Goal: Transaction & Acquisition: Purchase product/service

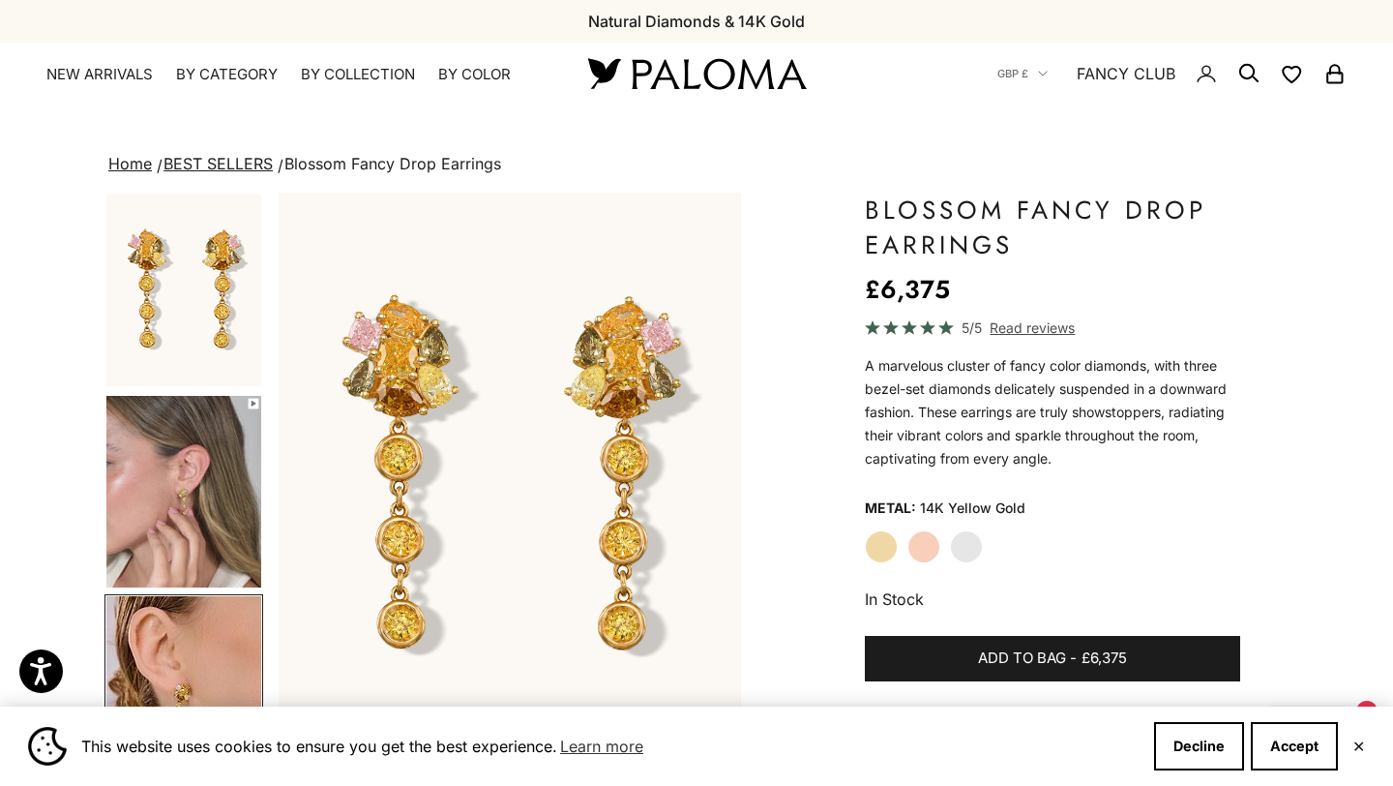
scroll to position [214, 0]
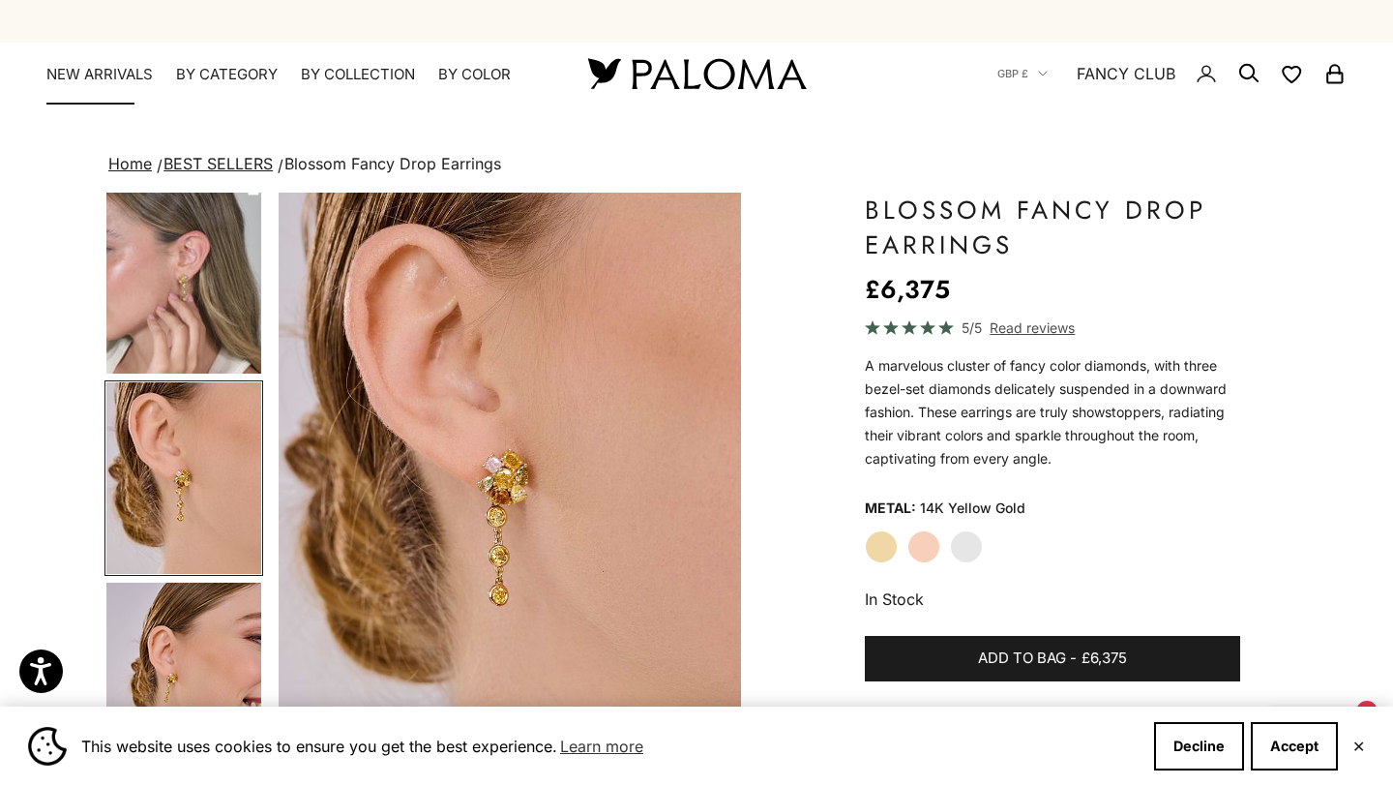
click at [114, 78] on link "NEW ARRIVALS" at bounding box center [99, 74] width 106 height 19
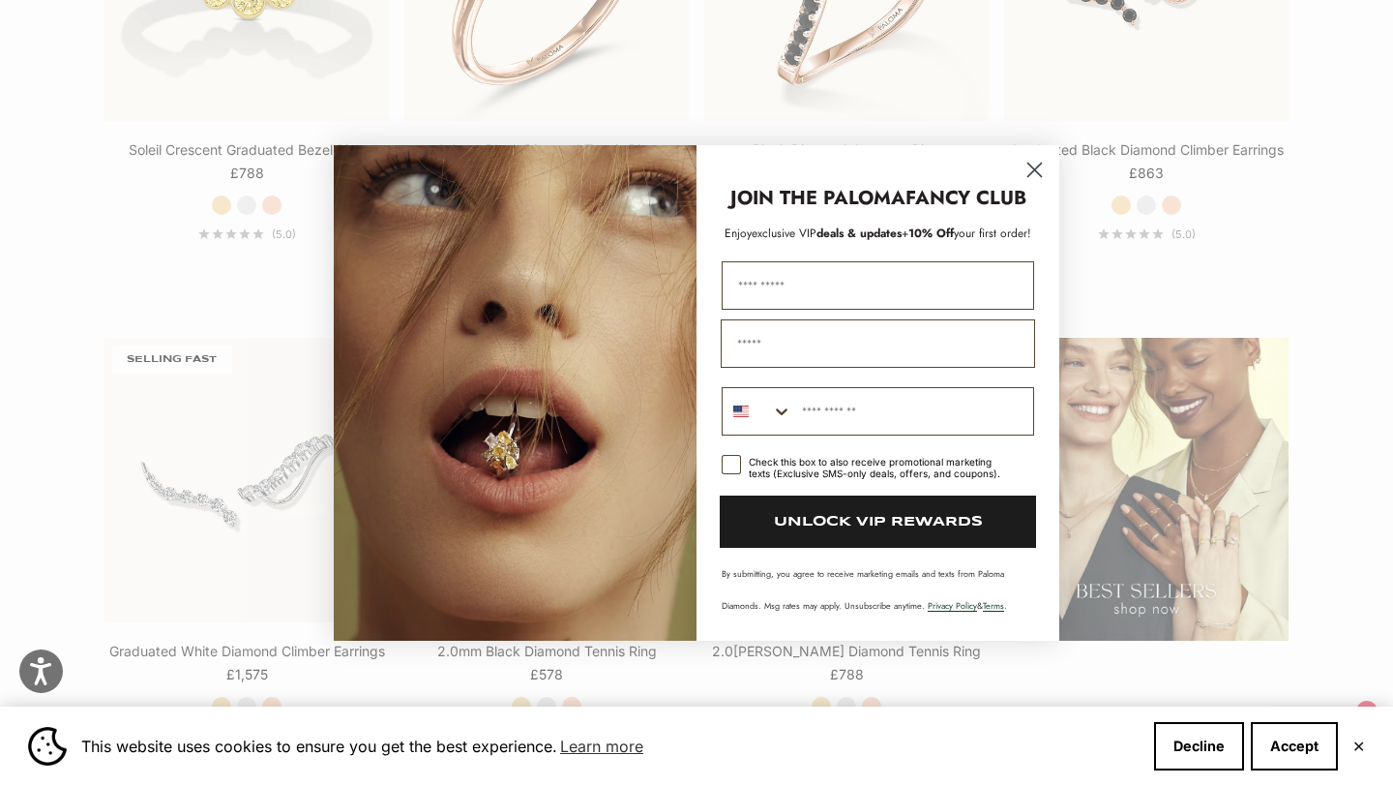
scroll to position [2293, 0]
click at [1029, 172] on circle "Close dialog" at bounding box center [1035, 170] width 32 height 32
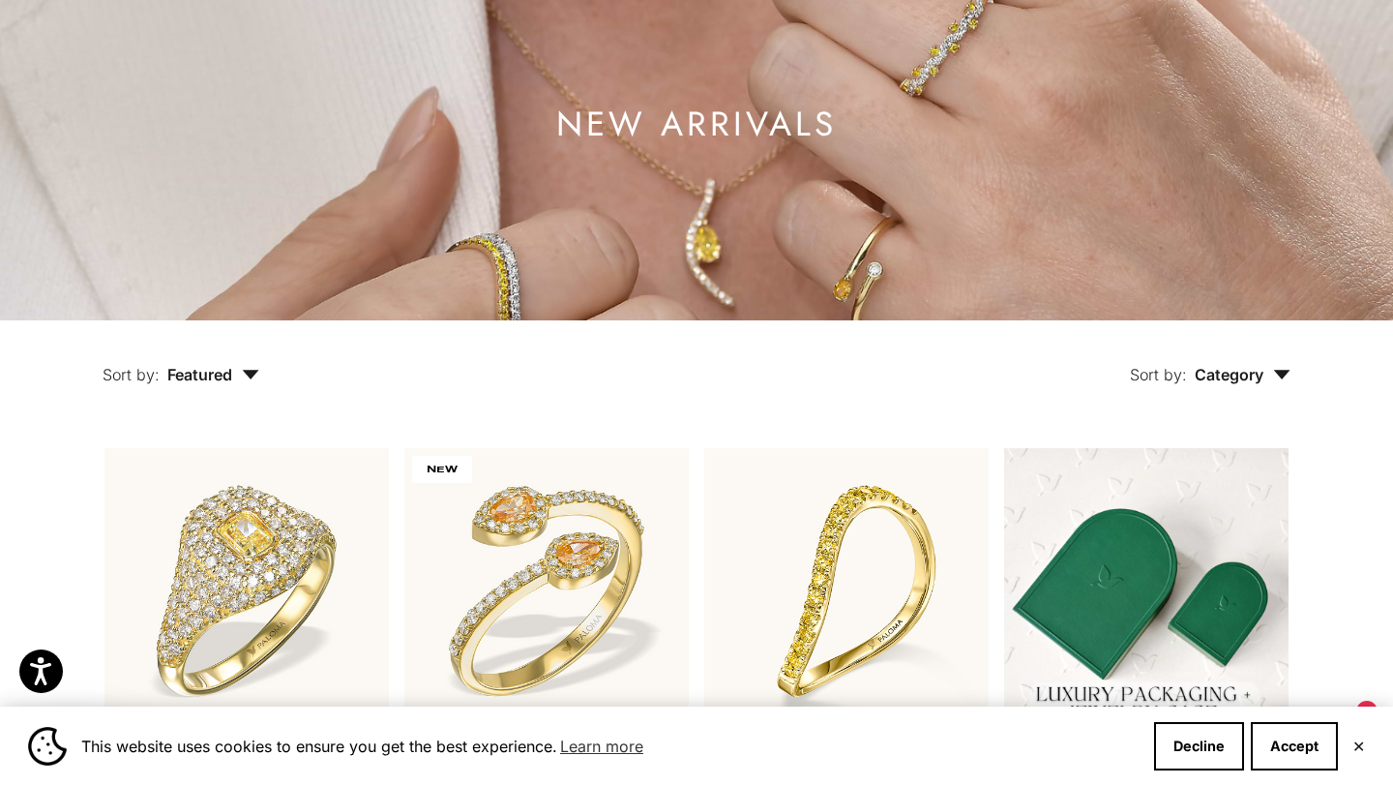
scroll to position [0, 0]
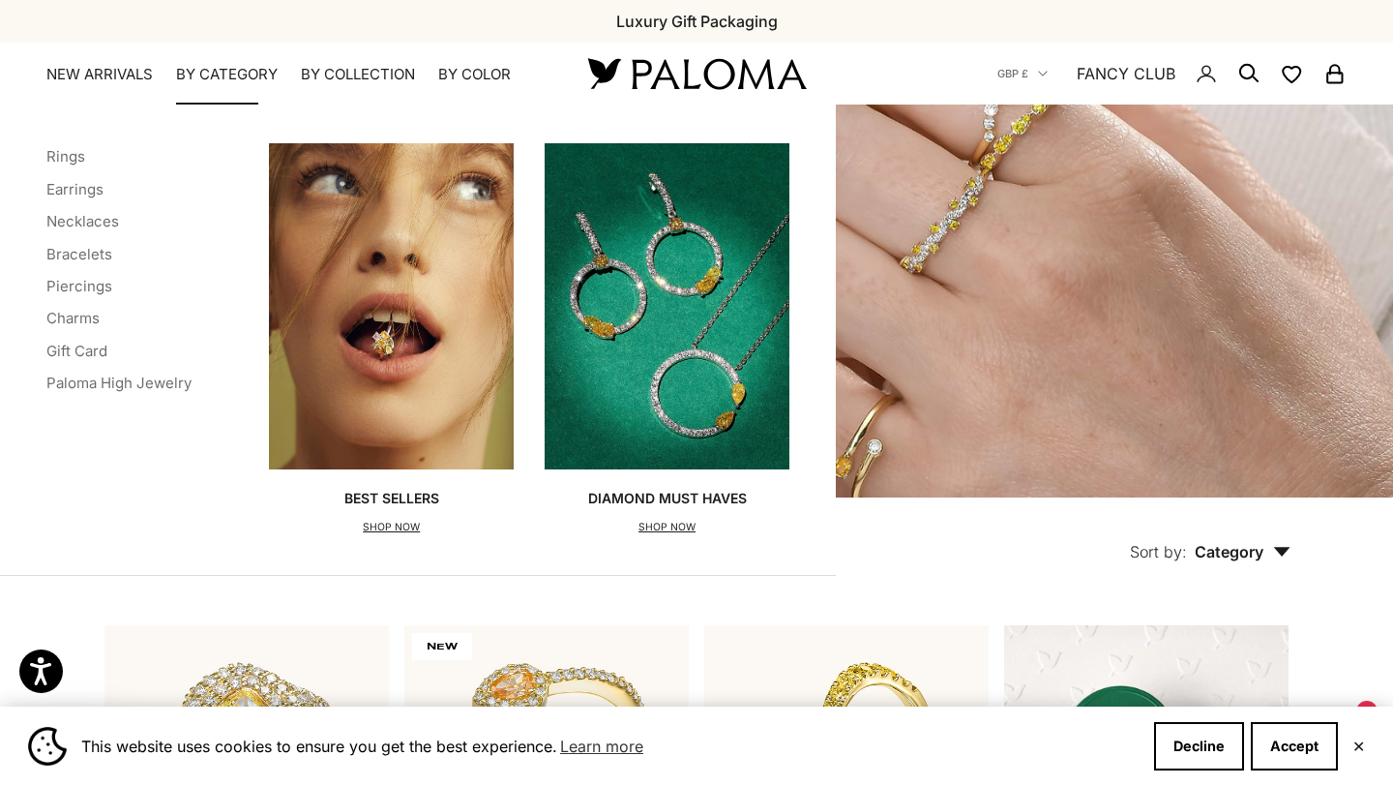
click at [684, 310] on img "Primary navigation" at bounding box center [667, 306] width 245 height 326
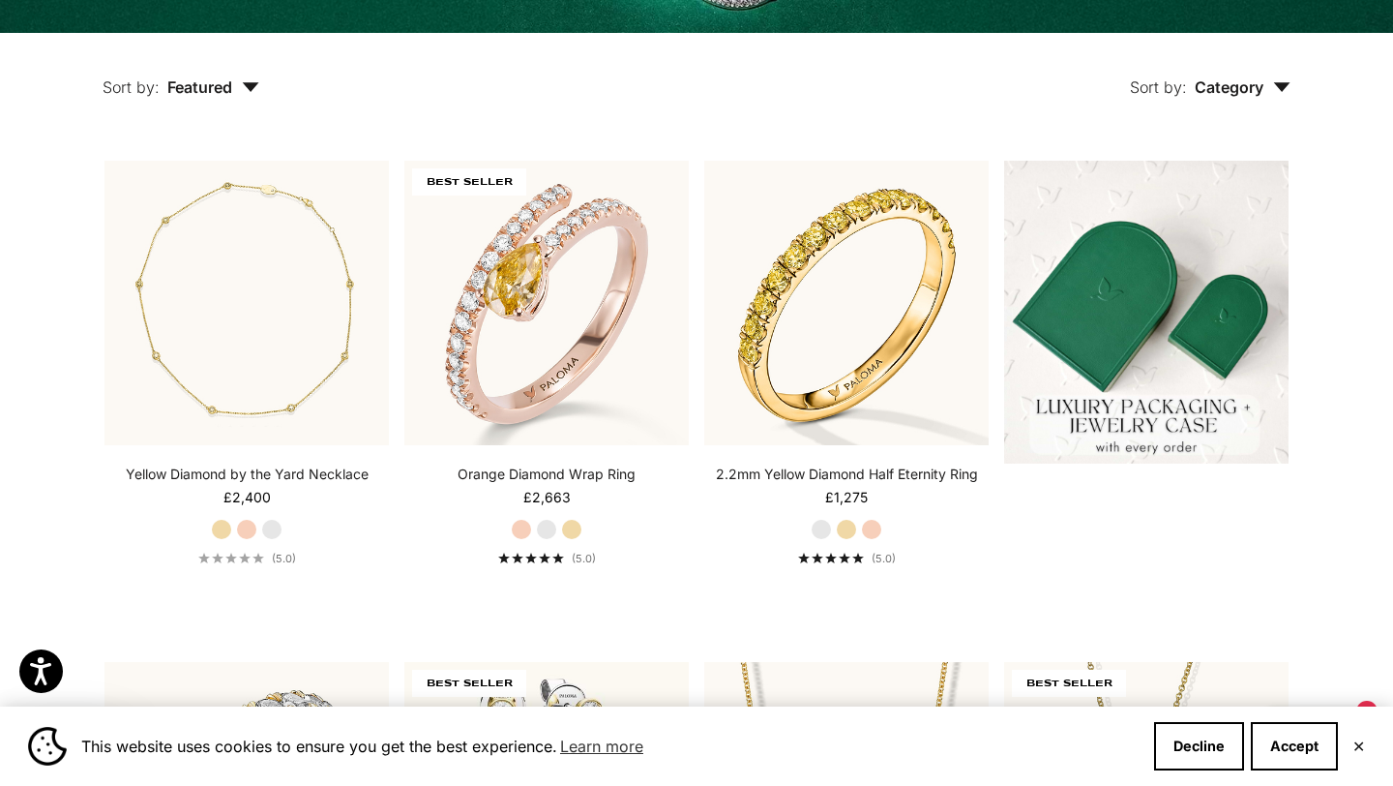
scroll to position [478, 0]
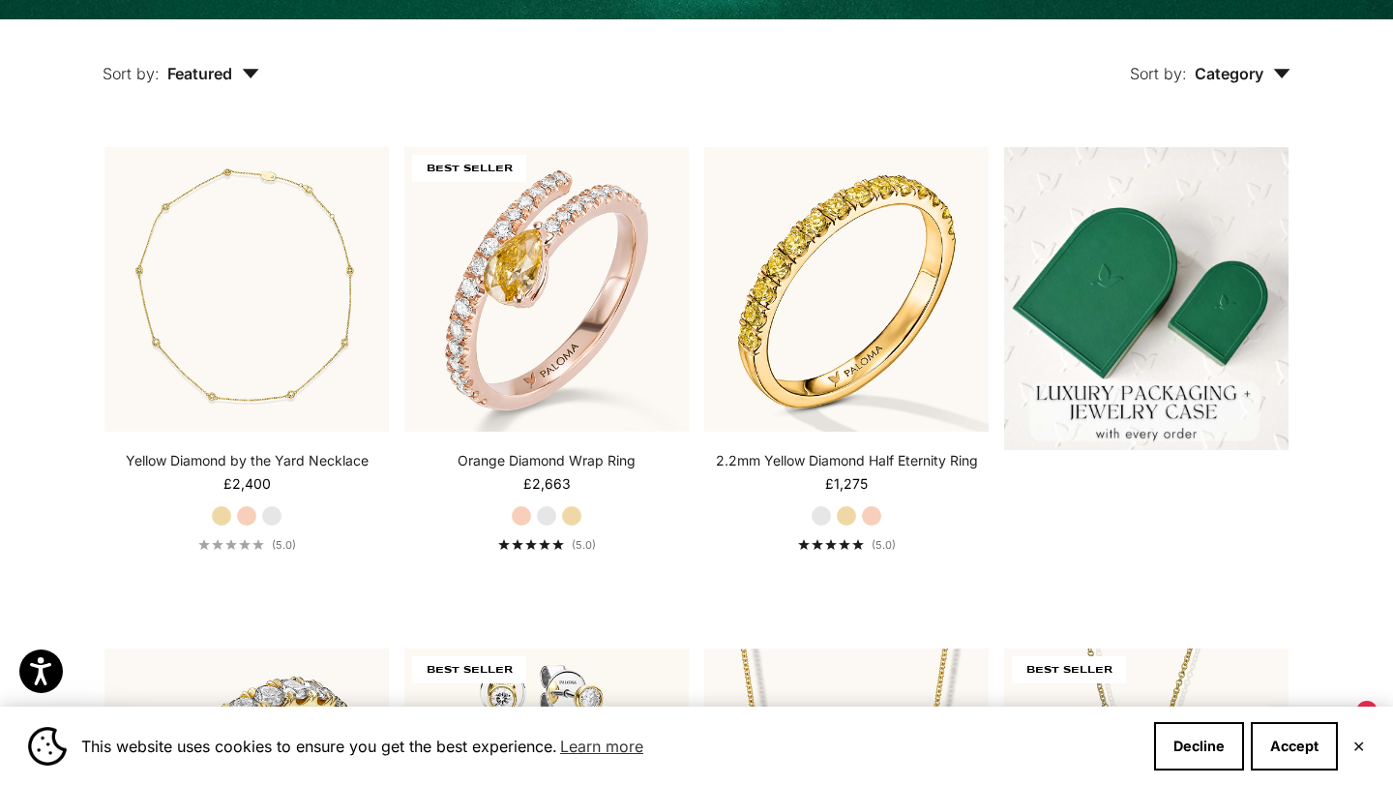
click at [1266, 52] on button "Sort by: Category" at bounding box center [1211, 59] width 250 height 81
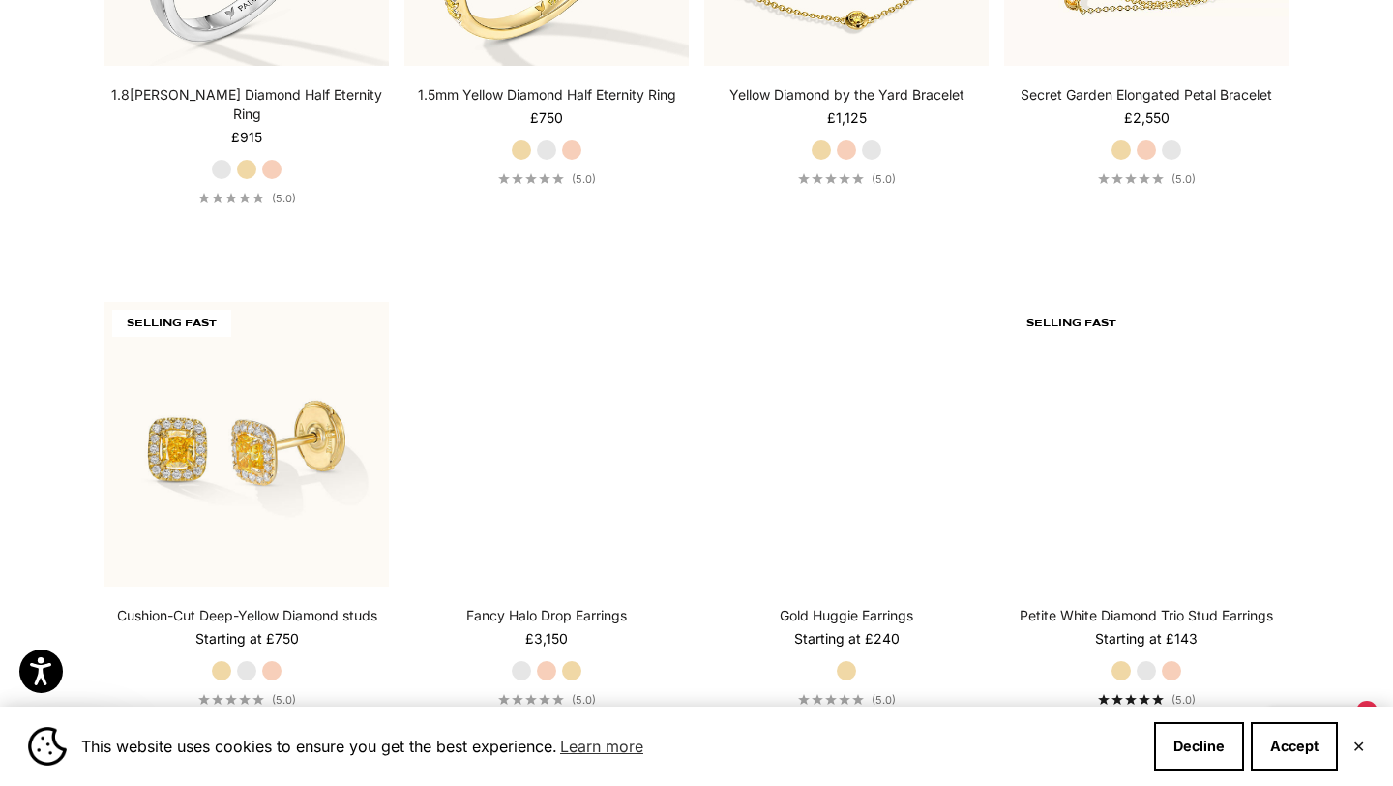
scroll to position [4911, 0]
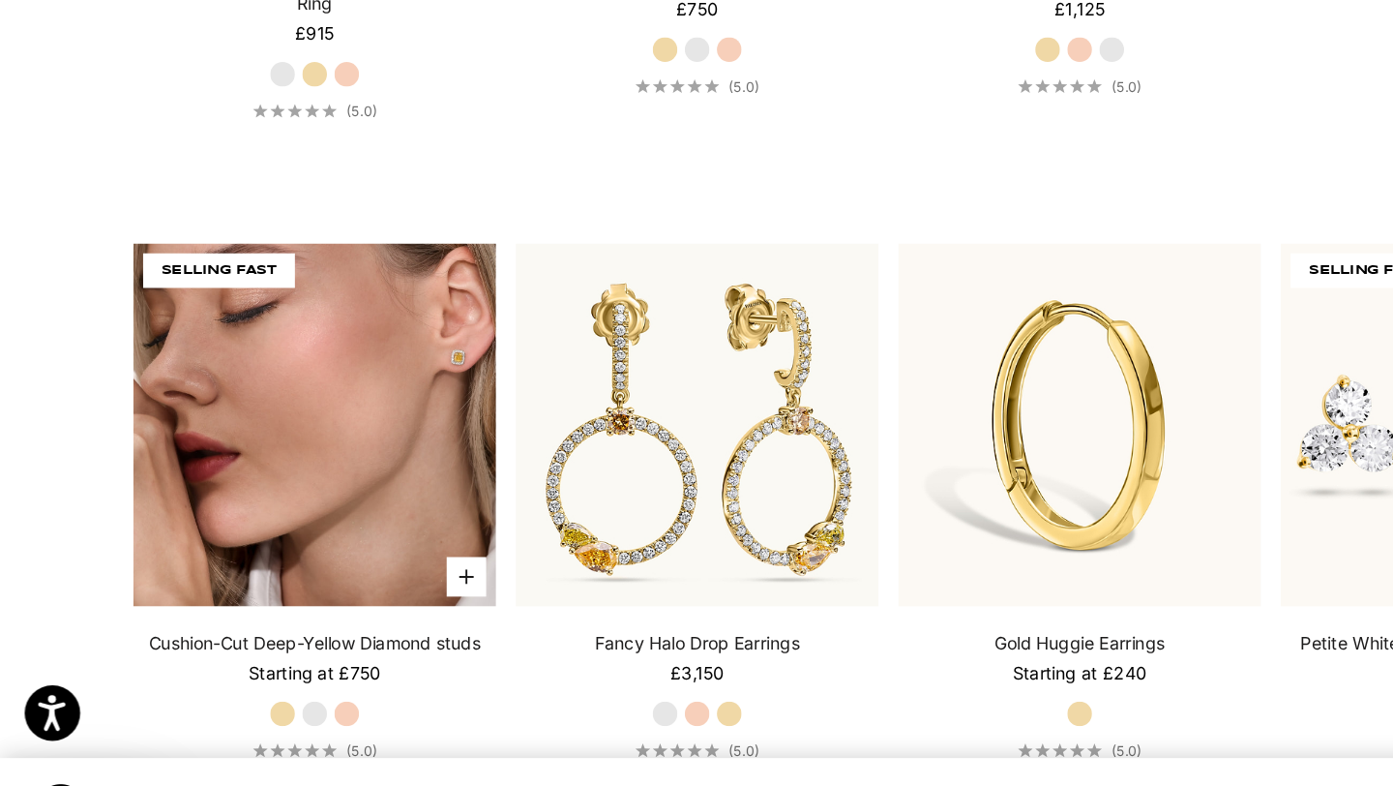
click at [158, 466] on img at bounding box center [247, 445] width 284 height 284
